Goal: Use online tool/utility

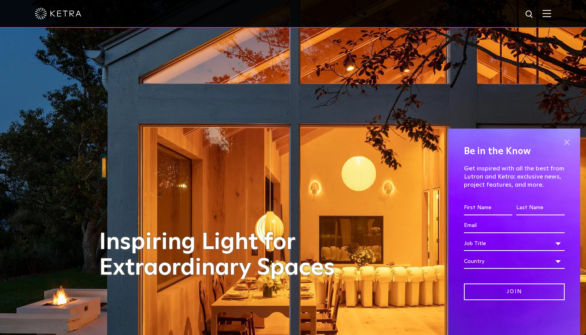
click at [564, 143] on span at bounding box center [567, 143] width 12 height 12
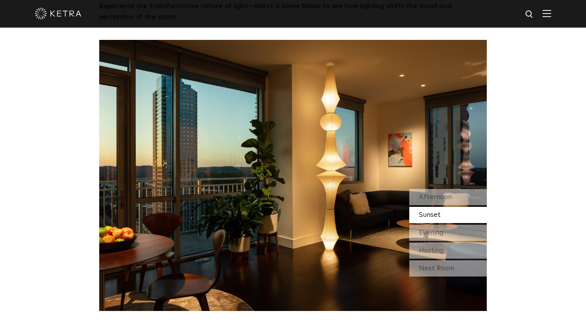
scroll to position [686, 0]
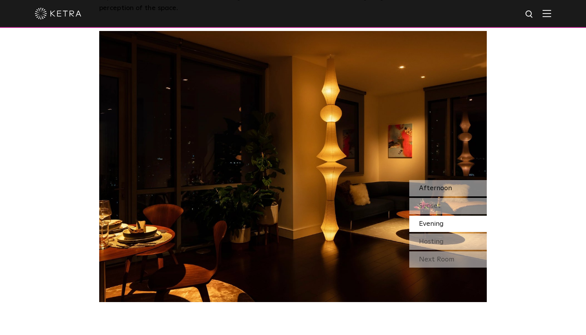
click at [442, 183] on div "Afternoon" at bounding box center [449, 188] width 78 height 16
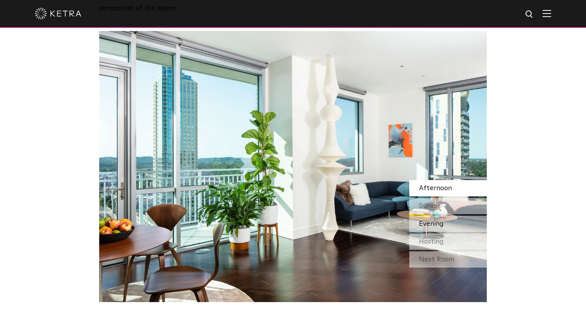
click at [431, 227] on span "Evening" at bounding box center [431, 224] width 25 height 7
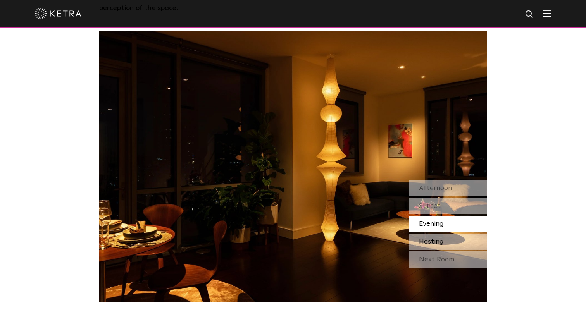
click at [430, 239] on span "Hosting" at bounding box center [431, 242] width 25 height 7
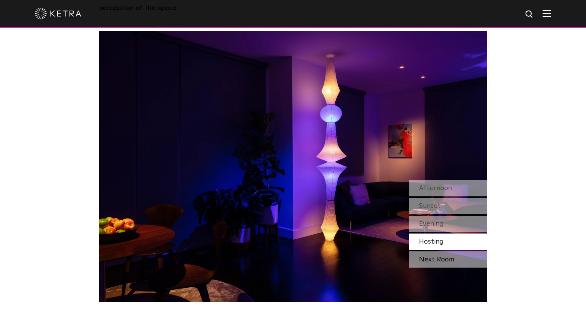
click at [432, 261] on div "Next Room" at bounding box center [449, 260] width 78 height 16
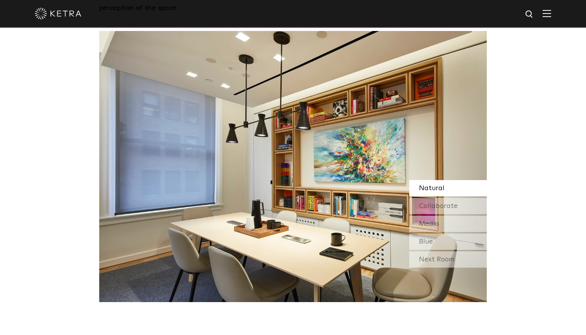
click at [432, 261] on div "Next Room" at bounding box center [449, 260] width 78 height 16
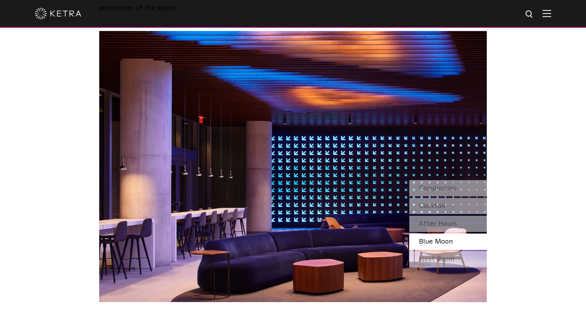
click at [429, 235] on div "Blue Moon" at bounding box center [449, 242] width 78 height 16
click at [427, 225] on span "After Hours" at bounding box center [438, 224] width 38 height 7
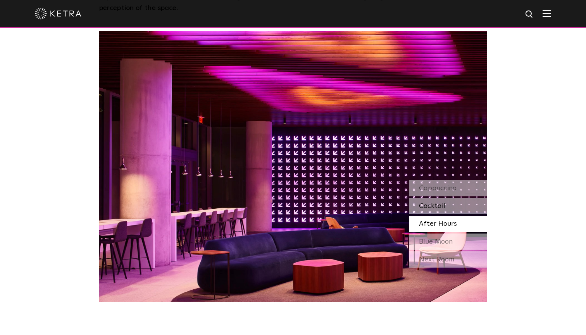
click at [425, 208] on span "Cocktail" at bounding box center [432, 206] width 26 height 7
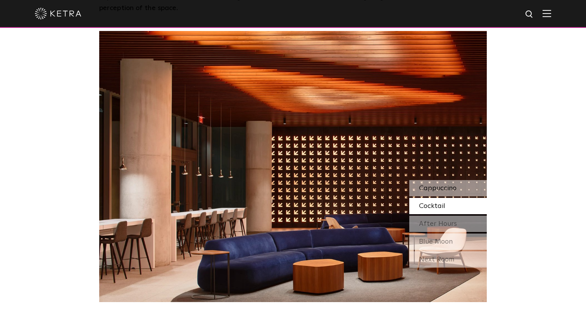
click at [424, 187] on span "Cappuccino" at bounding box center [438, 188] width 38 height 7
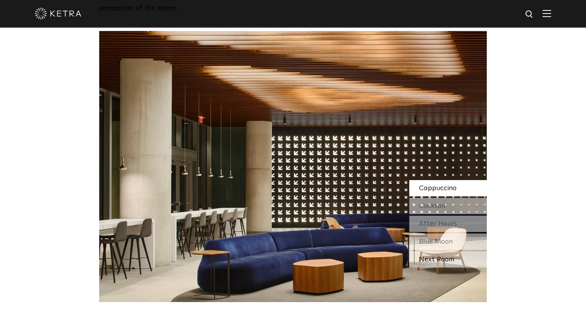
click at [424, 258] on div "Next Room" at bounding box center [449, 260] width 78 height 16
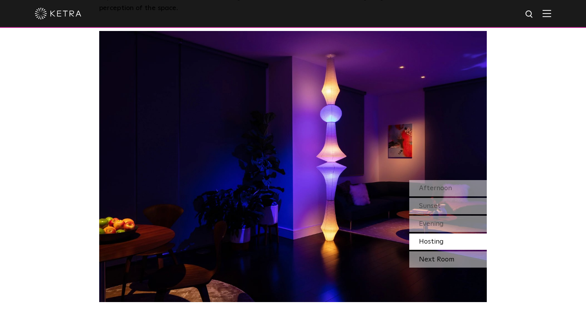
click at [425, 258] on div "Next Room" at bounding box center [449, 260] width 78 height 16
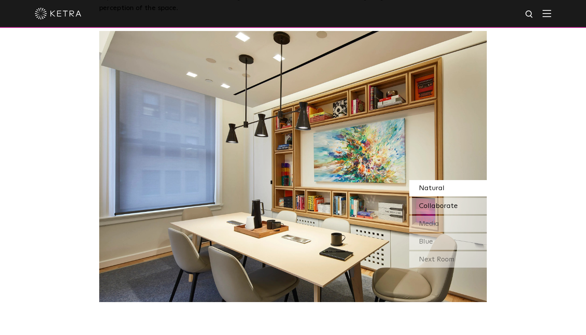
click at [450, 211] on div "Collaborate" at bounding box center [449, 206] width 78 height 16
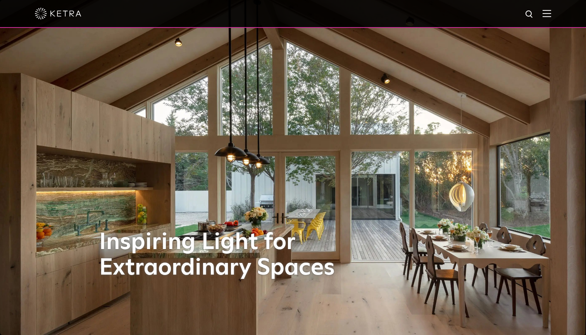
scroll to position [0, 0]
